Goal: Task Accomplishment & Management: Complete application form

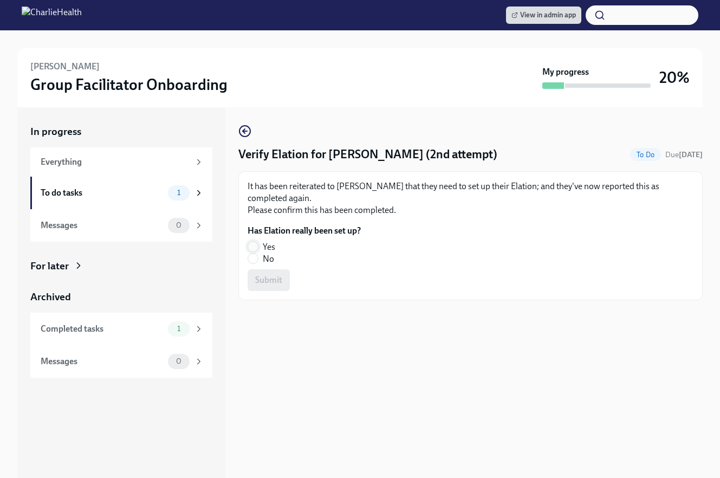
click at [254, 243] on input "Yes" at bounding box center [253, 246] width 10 height 10
radio input "true"
click at [268, 281] on span "Submit" at bounding box center [268, 279] width 27 height 11
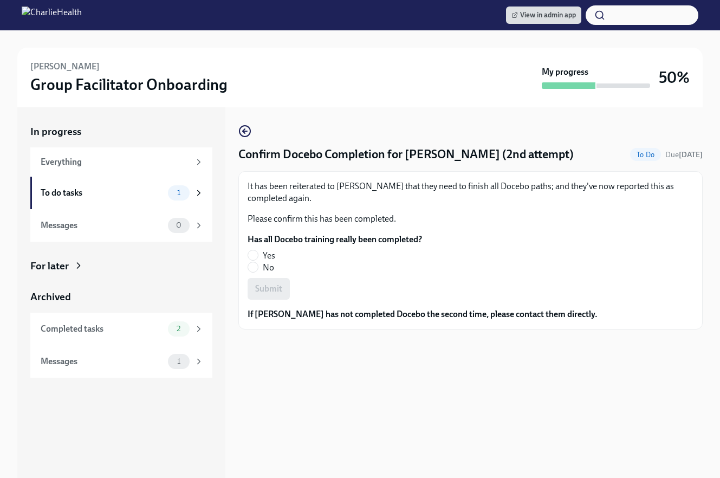
click at [258, 250] on label "Yes" at bounding box center [330, 256] width 166 height 12
click at [258, 250] on input "Yes" at bounding box center [253, 255] width 10 height 10
radio input "true"
click at [283, 283] on button "Submit" at bounding box center [268, 289] width 42 height 22
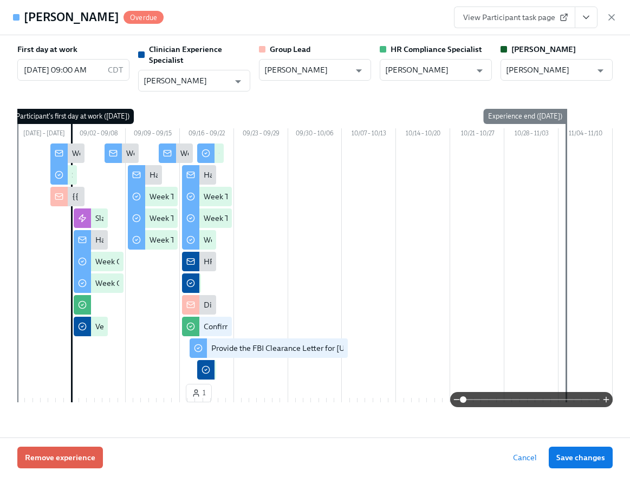
scroll to position [0, 16171]
